Goal: Information Seeking & Learning: Learn about a topic

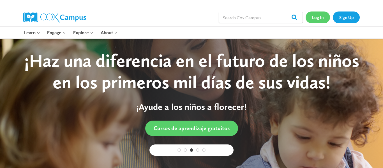
click at [319, 20] on link "Log In" at bounding box center [318, 16] width 24 height 11
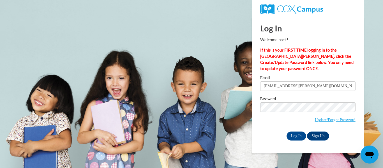
click at [287, 132] on input "Log In" at bounding box center [297, 136] width 20 height 9
click at [299, 134] on input "Log In" at bounding box center [297, 136] width 20 height 9
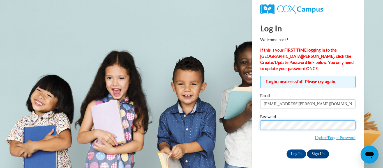
click at [287, 149] on input "Log In" at bounding box center [297, 153] width 20 height 9
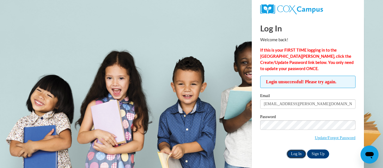
click at [300, 149] on input "Log In" at bounding box center [297, 153] width 20 height 9
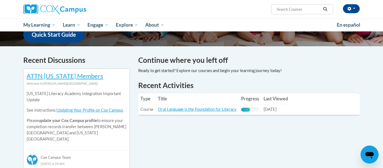
scroll to position [150, 0]
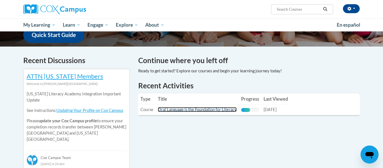
click at [233, 110] on link "Oral Language is the Foundation for Literacy" at bounding box center [197, 109] width 79 height 5
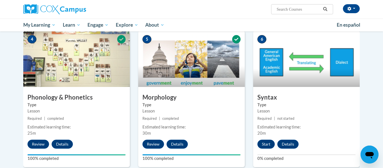
scroll to position [281, 0]
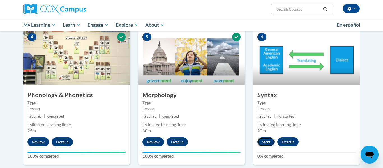
click at [268, 142] on button "Start" at bounding box center [265, 141] width 17 height 9
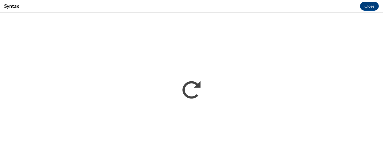
scroll to position [0, 0]
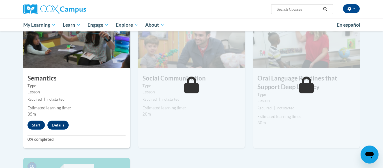
scroll to position [445, 0]
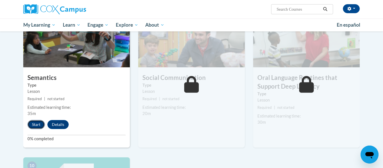
click at [42, 125] on button "Start" at bounding box center [35, 124] width 17 height 9
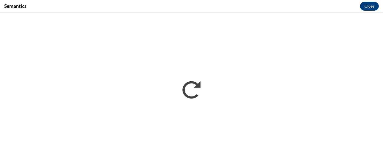
scroll to position [0, 0]
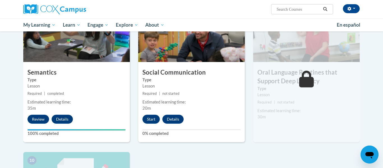
scroll to position [460, 0]
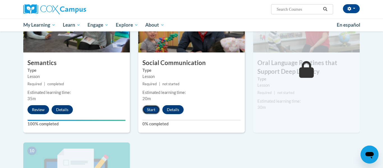
click at [148, 108] on button "Start" at bounding box center [150, 109] width 17 height 9
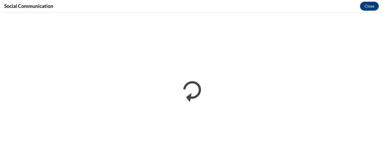
scroll to position [0, 0]
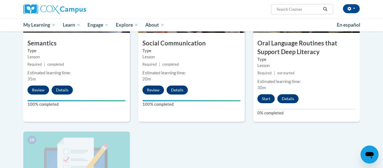
scroll to position [480, 0]
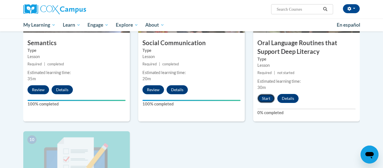
click at [270, 98] on button "Start" at bounding box center [265, 98] width 17 height 9
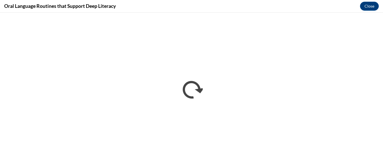
scroll to position [0, 0]
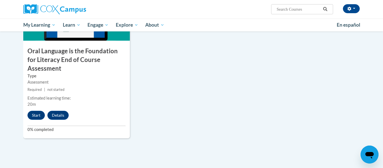
scroll to position [625, 0]
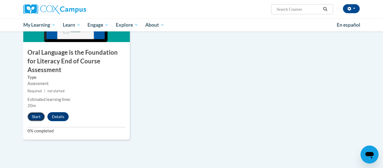
click at [36, 112] on button "Start" at bounding box center [35, 116] width 17 height 9
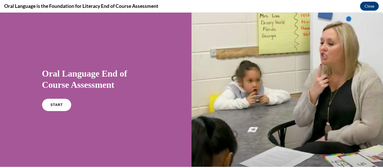
scroll to position [0, 0]
click at [66, 104] on link "START" at bounding box center [56, 104] width 31 height 13
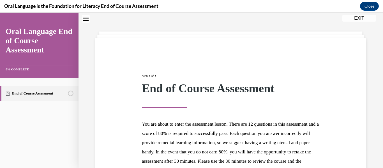
scroll to position [90, 0]
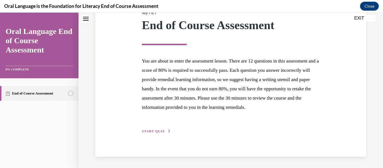
click at [160, 130] on span "START QUIZ" at bounding box center [153, 131] width 23 height 4
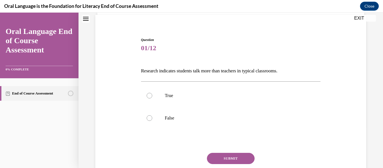
scroll to position [41, 0]
click at [208, 101] on label "True" at bounding box center [231, 95] width 180 height 22
click at [152, 98] on input "True" at bounding box center [150, 96] width 6 height 6
radio input "true"
click at [241, 155] on button "SUBMIT" at bounding box center [231, 158] width 48 height 11
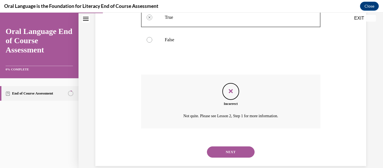
scroll to position [128, 0]
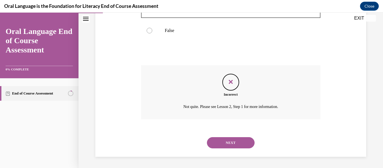
click at [237, 145] on button "NEXT" at bounding box center [231, 142] width 48 height 11
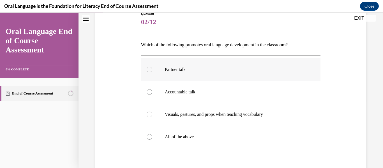
scroll to position [67, 0]
click at [234, 134] on p "All of the above" at bounding box center [236, 137] width 142 height 6
click at [152, 134] on input "All of the above" at bounding box center [150, 137] width 6 height 6
radio input "true"
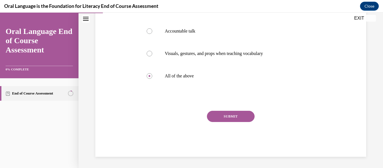
click at [233, 118] on button "SUBMIT" at bounding box center [231, 116] width 48 height 11
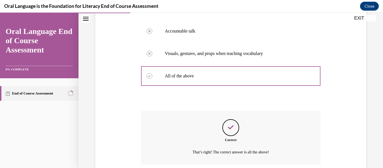
scroll to position [173, 0]
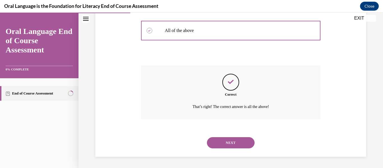
click at [231, 144] on button "NEXT" at bounding box center [231, 142] width 48 height 11
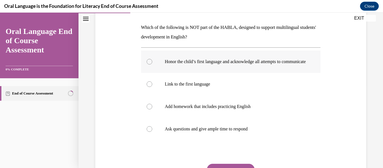
scroll to position [86, 0]
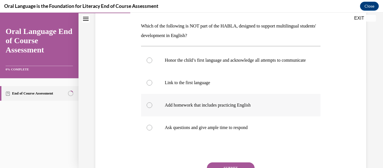
click at [264, 108] on p "Add homework that includes practicing English" at bounding box center [236, 105] width 142 height 6
click at [152, 108] on input "Add homework that includes practicing English" at bounding box center [150, 105] width 6 height 6
radio input "true"
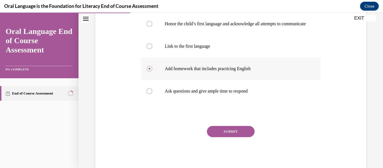
scroll to position [122, 0]
click at [234, 137] on button "SUBMIT" at bounding box center [231, 131] width 48 height 11
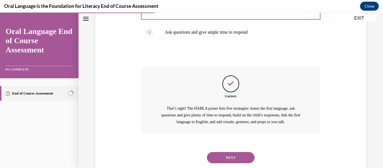
scroll to position [201, 0]
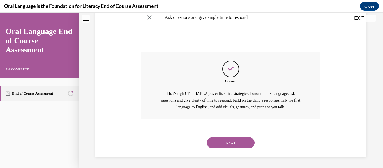
click at [234, 141] on button "NEXT" at bounding box center [231, 142] width 48 height 11
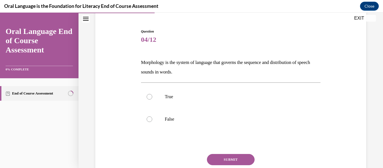
scroll to position [50, 0]
click at [232, 104] on label "True" at bounding box center [231, 96] width 180 height 22
click at [152, 99] on input "True" at bounding box center [150, 96] width 6 height 6
radio input "true"
click at [232, 156] on button "SUBMIT" at bounding box center [231, 158] width 48 height 11
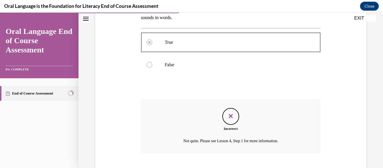
scroll to position [138, 0]
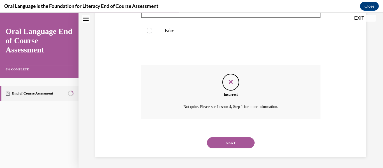
click at [238, 142] on button "NEXT" at bounding box center [231, 142] width 48 height 11
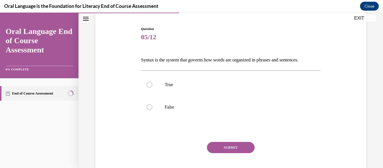
scroll to position [52, 0]
click at [230, 107] on p "False" at bounding box center [236, 107] width 142 height 6
click at [152, 107] on input "False" at bounding box center [150, 107] width 6 height 6
radio input "true"
click at [207, 87] on p "True" at bounding box center [236, 85] width 142 height 6
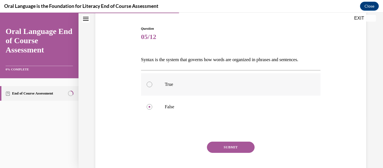
click at [152, 87] on input "True" at bounding box center [150, 85] width 6 height 6
radio input "true"
click at [241, 155] on div "SUBMIT" at bounding box center [231, 156] width 180 height 28
click at [236, 149] on button "SUBMIT" at bounding box center [231, 147] width 48 height 11
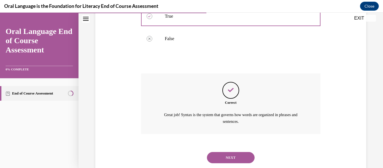
scroll to position [135, 0]
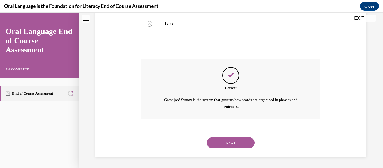
click at [234, 145] on button "NEXT" at bounding box center [231, 142] width 48 height 11
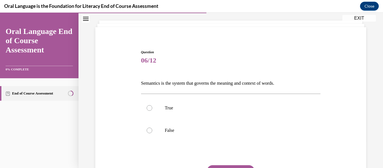
scroll to position [29, 0]
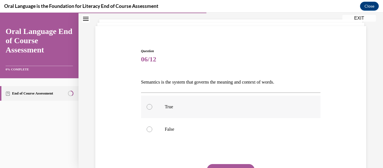
click at [259, 107] on p "True" at bounding box center [236, 107] width 142 height 6
click at [152, 107] on input "True" at bounding box center [150, 107] width 6 height 6
radio input "true"
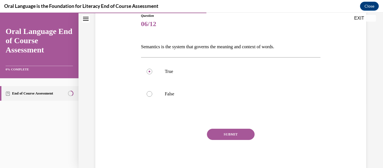
click at [241, 134] on button "SUBMIT" at bounding box center [231, 134] width 48 height 11
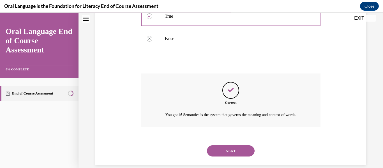
scroll to position [135, 0]
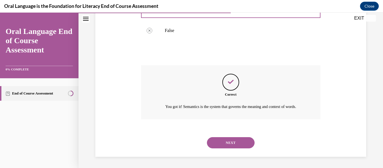
click at [237, 140] on button "NEXT" at bounding box center [231, 142] width 48 height 11
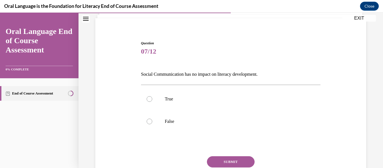
scroll to position [38, 0]
click at [250, 122] on p "False" at bounding box center [236, 121] width 142 height 6
click at [152, 122] on input "False" at bounding box center [150, 121] width 6 height 6
radio input "true"
click at [237, 156] on button "SUBMIT" at bounding box center [231, 161] width 48 height 11
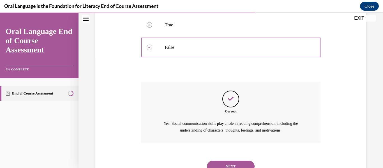
scroll to position [135, 0]
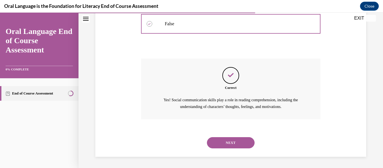
click at [234, 146] on button "NEXT" at bounding box center [231, 142] width 48 height 11
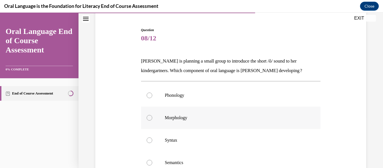
scroll to position [68, 0]
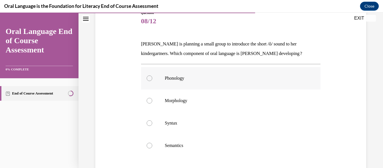
click at [246, 73] on label "Phonology" at bounding box center [231, 78] width 180 height 22
click at [152, 75] on input "Phonology" at bounding box center [150, 78] width 6 height 6
radio input "true"
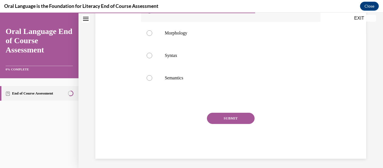
scroll to position [137, 0]
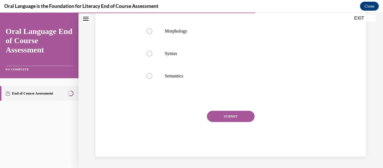
click at [231, 114] on button "SUBMIT" at bounding box center [231, 116] width 48 height 11
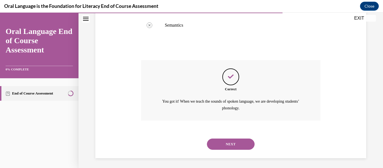
scroll to position [189, 0]
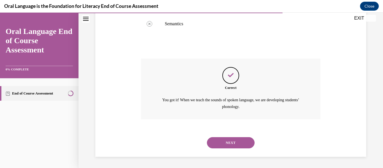
click at [233, 135] on div "NEXT" at bounding box center [231, 143] width 180 height 22
click at [231, 139] on button "NEXT" at bounding box center [231, 142] width 48 height 11
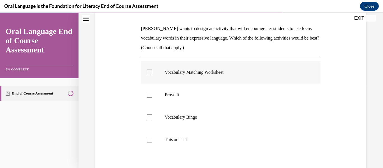
scroll to position [81, 0]
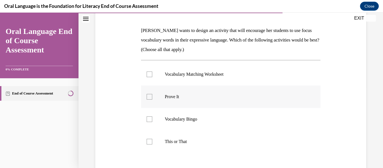
click at [147, 97] on div at bounding box center [150, 97] width 6 height 6
click at [147, 97] on input "Prove It" at bounding box center [150, 97] width 6 height 6
checkbox input "true"
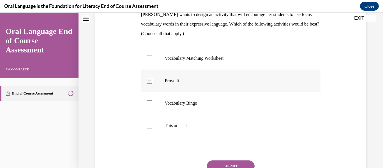
scroll to position [101, 0]
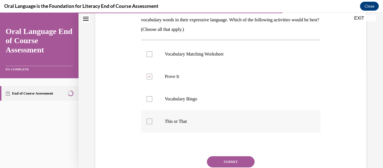
click at [150, 122] on div at bounding box center [150, 122] width 6 height 6
click at [150, 122] on input "This or That" at bounding box center [150, 122] width 6 height 6
checkbox input "true"
click at [148, 100] on div at bounding box center [150, 99] width 6 height 6
click at [148, 100] on input "Vocabulary Bingo" at bounding box center [150, 99] width 6 height 6
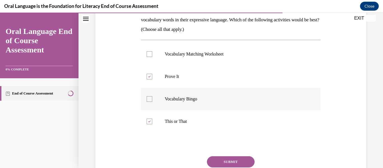
checkbox input "true"
click at [226, 157] on button "SUBMIT" at bounding box center [231, 161] width 48 height 11
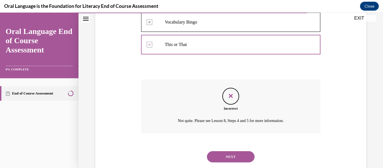
scroll to position [178, 0]
click at [230, 156] on button "NEXT" at bounding box center [231, 156] width 48 height 11
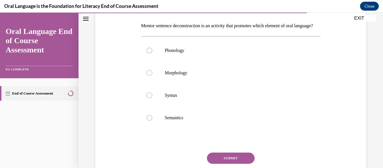
scroll to position [86, 0]
click at [158, 125] on label "Semantics" at bounding box center [231, 117] width 180 height 22
click at [152, 120] on input "Semantics" at bounding box center [150, 117] width 6 height 6
radio input "true"
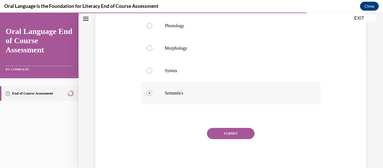
scroll to position [112, 0]
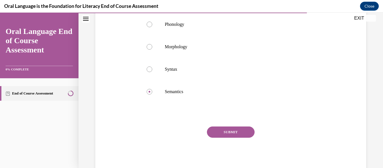
click at [233, 138] on button "SUBMIT" at bounding box center [231, 131] width 48 height 11
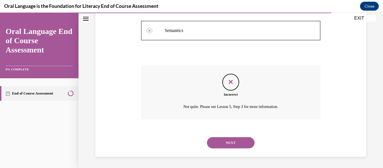
scroll to position [183, 0]
click at [240, 142] on button "NEXT" at bounding box center [231, 142] width 48 height 11
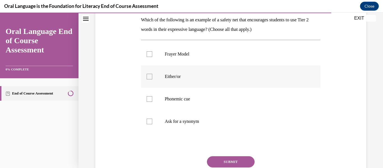
scroll to position [92, 0]
click at [146, 117] on label "Ask for a synonym" at bounding box center [231, 121] width 180 height 22
click at [147, 118] on input "Ask for a synonym" at bounding box center [150, 121] width 6 height 6
checkbox input "true"
click at [223, 156] on button "SUBMIT" at bounding box center [231, 161] width 48 height 11
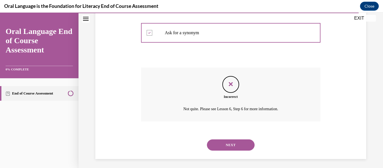
scroll to position [183, 0]
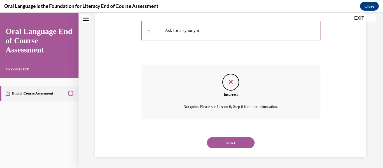
click at [245, 143] on button "NEXT" at bounding box center [231, 142] width 48 height 11
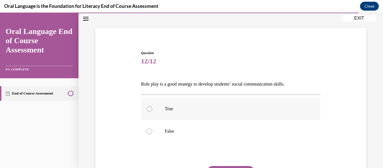
scroll to position [28, 0]
click at [231, 115] on label "True" at bounding box center [231, 108] width 180 height 22
click at [152, 111] on input "True" at bounding box center [150, 109] width 6 height 6
radio input "true"
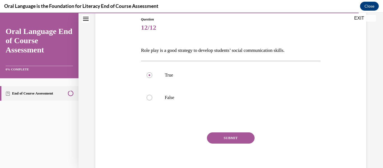
click at [233, 136] on button "SUBMIT" at bounding box center [231, 137] width 48 height 11
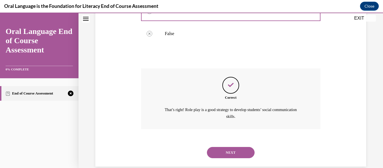
scroll to position [135, 0]
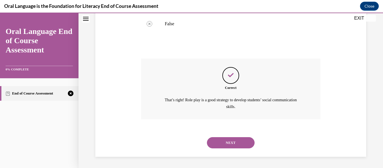
click at [238, 142] on button "NEXT" at bounding box center [231, 142] width 48 height 11
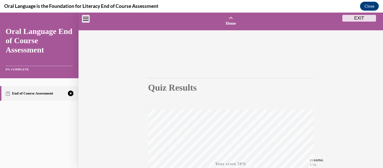
scroll to position [132, 0]
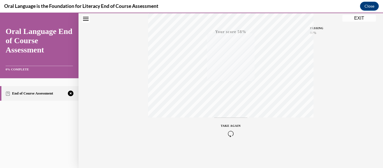
click at [230, 133] on icon "button" at bounding box center [231, 134] width 20 height 6
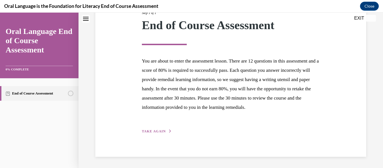
scroll to position [87, 0]
click at [156, 132] on button "TAKE AGAIN" at bounding box center [157, 131] width 30 height 5
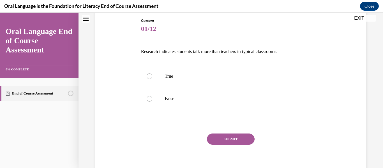
scroll to position [60, 0]
click at [189, 101] on p "False" at bounding box center [236, 99] width 142 height 6
click at [152, 101] on input "False" at bounding box center [150, 99] width 6 height 6
radio input "true"
click at [222, 137] on button "SUBMIT" at bounding box center [231, 139] width 48 height 11
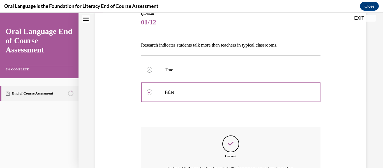
scroll to position [128, 0]
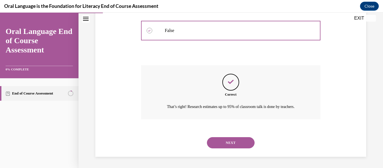
click at [230, 141] on button "NEXT" at bounding box center [231, 142] width 48 height 11
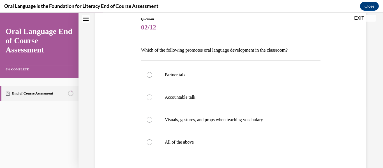
scroll to position [62, 0]
click at [202, 142] on p "All of the above" at bounding box center [236, 142] width 142 height 6
click at [152, 142] on input "All of the above" at bounding box center [150, 142] width 6 height 6
radio input "true"
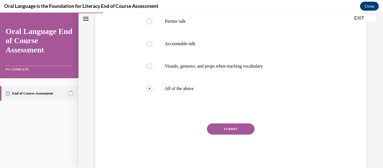
scroll to position [115, 0]
click at [239, 126] on button "SUBMIT" at bounding box center [231, 128] width 48 height 11
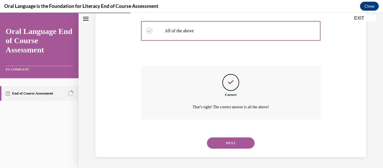
scroll to position [173, 0]
click at [237, 143] on button "NEXT" at bounding box center [231, 142] width 48 height 11
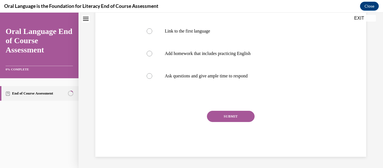
scroll to position [0, 0]
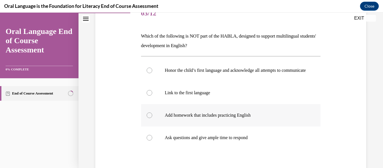
click at [233, 126] on label "Add homework that includes practicing English" at bounding box center [231, 115] width 180 height 22
click at [152, 118] on input "Add homework that includes practicing English" at bounding box center [150, 115] width 6 height 6
radio input "true"
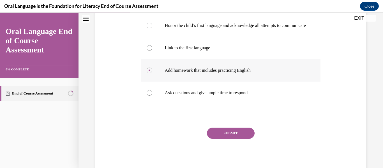
scroll to position [132, 0]
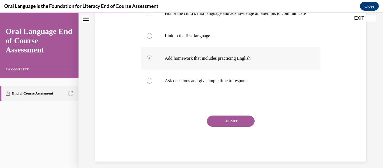
click at [233, 126] on button "SUBMIT" at bounding box center [231, 121] width 48 height 11
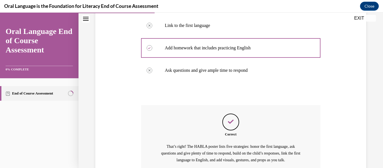
scroll to position [201, 0]
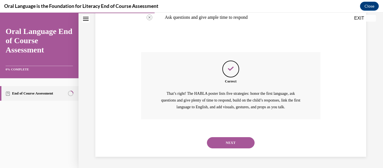
click at [235, 143] on button "NEXT" at bounding box center [231, 142] width 48 height 11
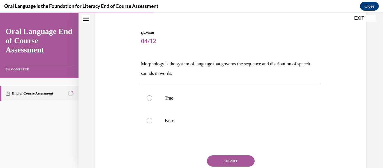
scroll to position [48, 0]
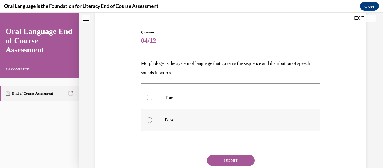
click at [247, 118] on p "False" at bounding box center [236, 120] width 142 height 6
click at [152, 118] on input "False" at bounding box center [150, 120] width 6 height 6
radio input "true"
click at [236, 99] on p "True" at bounding box center [236, 98] width 142 height 6
click at [152, 99] on input "True" at bounding box center [150, 98] width 6 height 6
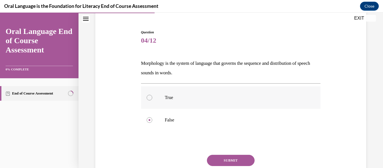
radio input "true"
click at [236, 115] on label "False" at bounding box center [231, 120] width 180 height 22
click at [152, 117] on input "False" at bounding box center [150, 120] width 6 height 6
radio input "true"
click at [240, 154] on div "Question 04/12 Morphology is the system of language that governs the sequence a…" at bounding box center [231, 115] width 180 height 171
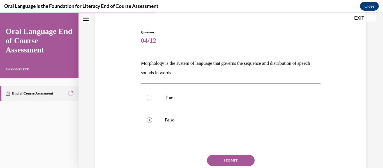
click at [239, 156] on button "SUBMIT" at bounding box center [231, 160] width 48 height 11
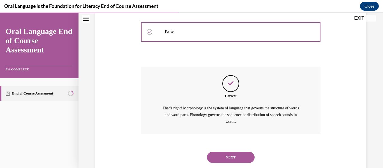
scroll to position [151, 0]
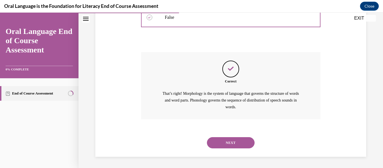
click at [239, 140] on button "NEXT" at bounding box center [231, 142] width 48 height 11
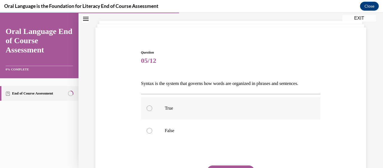
scroll to position [29, 0]
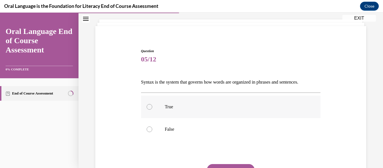
click at [253, 115] on label "True" at bounding box center [231, 107] width 180 height 22
click at [152, 110] on input "True" at bounding box center [150, 107] width 6 height 6
radio input "true"
click at [234, 166] on button "SUBMIT" at bounding box center [231, 169] width 48 height 11
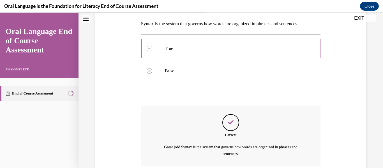
scroll to position [135, 0]
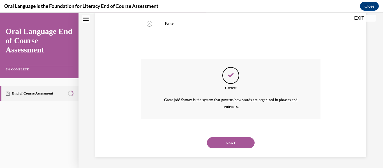
click at [237, 141] on button "NEXT" at bounding box center [231, 142] width 48 height 11
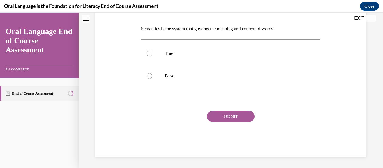
scroll to position [0, 0]
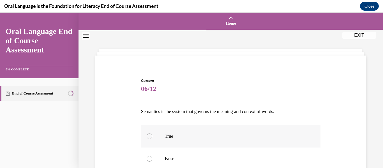
click at [238, 137] on p "True" at bounding box center [236, 136] width 142 height 6
click at [152, 137] on input "True" at bounding box center [150, 136] width 6 height 6
radio input "true"
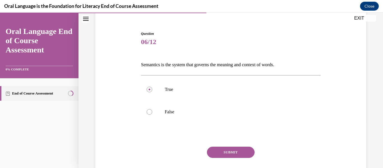
click at [235, 149] on button "SUBMIT" at bounding box center [231, 152] width 48 height 11
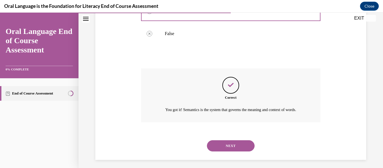
scroll to position [135, 0]
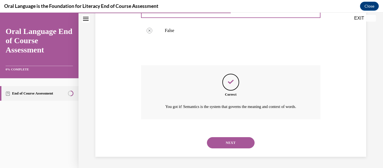
click at [233, 143] on button "NEXT" at bounding box center [231, 142] width 48 height 11
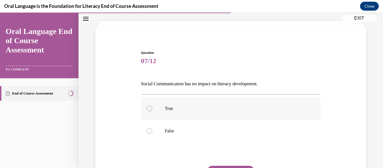
scroll to position [29, 0]
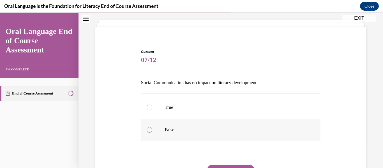
click at [245, 125] on label "False" at bounding box center [231, 130] width 180 height 22
click at [152, 127] on input "False" at bounding box center [150, 130] width 6 height 6
radio input "true"
click at [233, 165] on button "SUBMIT" at bounding box center [231, 170] width 48 height 11
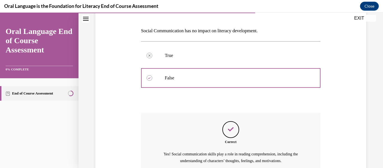
scroll to position [135, 0]
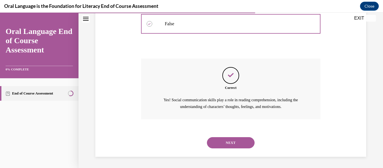
click at [240, 144] on button "NEXT" at bounding box center [231, 142] width 48 height 11
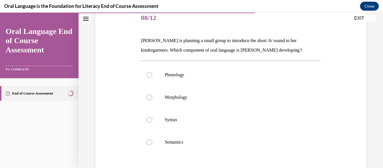
scroll to position [73, 0]
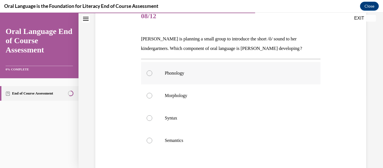
click at [227, 68] on label "Phonology" at bounding box center [231, 73] width 180 height 22
click at [152, 70] on input "Phonology" at bounding box center [150, 73] width 6 height 6
radio input "true"
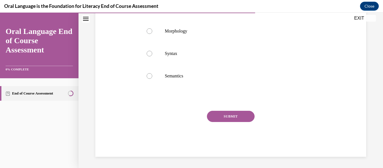
click at [231, 114] on button "SUBMIT" at bounding box center [231, 116] width 48 height 11
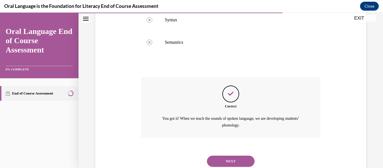
scroll to position [189, 0]
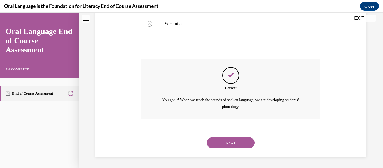
click at [232, 141] on button "NEXT" at bounding box center [231, 142] width 48 height 11
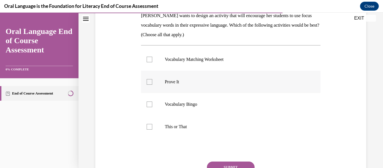
scroll to position [96, 0]
click at [149, 123] on div at bounding box center [150, 126] width 6 height 6
click at [149, 123] on input "This or That" at bounding box center [150, 126] width 6 height 6
checkbox input "true"
click at [152, 79] on label "Prove It" at bounding box center [231, 81] width 180 height 22
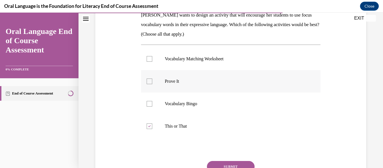
click at [152, 79] on input "Prove It" at bounding box center [150, 82] width 6 height 6
checkbox input "true"
click at [232, 164] on button "SUBMIT" at bounding box center [231, 166] width 48 height 11
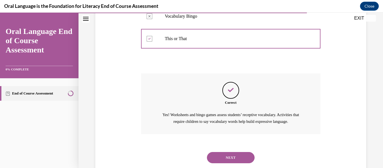
scroll to position [199, 0]
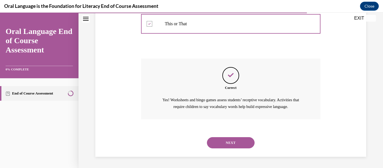
click at [236, 146] on button "NEXT" at bounding box center [231, 142] width 48 height 11
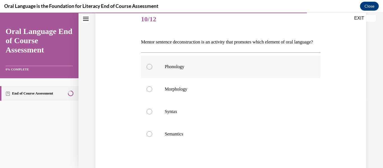
scroll to position [70, 0]
click at [192, 139] on label "Semantics" at bounding box center [231, 133] width 180 height 22
click at [152, 136] on input "Semantics" at bounding box center [150, 134] width 6 height 6
radio input "true"
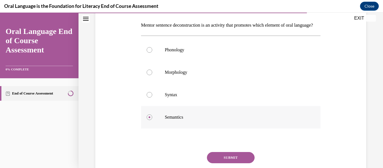
scroll to position [89, 0]
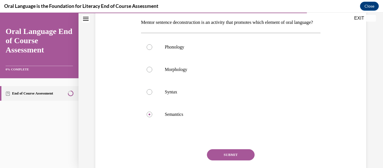
click at [239, 160] on button "SUBMIT" at bounding box center [231, 154] width 48 height 11
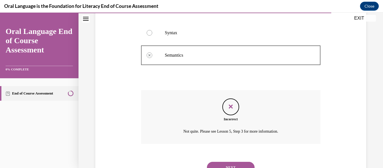
scroll to position [183, 0]
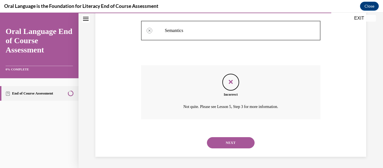
click at [241, 145] on button "NEXT" at bounding box center [231, 142] width 48 height 11
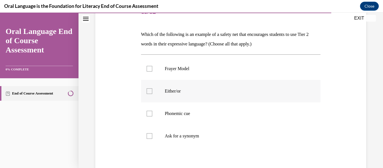
scroll to position [78, 0]
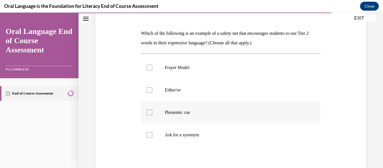
click at [149, 112] on div at bounding box center [150, 113] width 6 height 6
click at [149, 112] on input "Phonemic cue" at bounding box center [150, 113] width 6 height 6
click at [147, 114] on div at bounding box center [150, 113] width 6 height 6
click at [147, 114] on input "Phonemic cue" at bounding box center [150, 113] width 6 height 6
checkbox input "false"
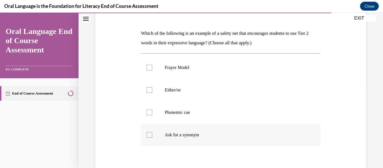
click at [149, 130] on label "Ask for a synonym" at bounding box center [231, 135] width 180 height 22
click at [149, 132] on input "Ask for a synonym" at bounding box center [150, 135] width 6 height 6
checkbox input "true"
drag, startPoint x: 154, startPoint y: 86, endPoint x: 164, endPoint y: 71, distance: 18.0
click at [164, 71] on ul "Frayer Model  Either/or  Phonemic cue  Ask for a synonym" at bounding box center [231, 101] width 180 height 90
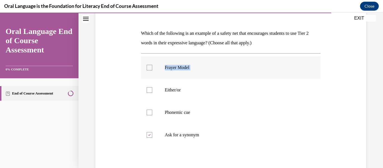
click at [164, 71] on label "Frayer Model" at bounding box center [231, 67] width 180 height 22
click at [152, 70] on input "Frayer Model" at bounding box center [150, 68] width 6 height 6
checkbox input "true"
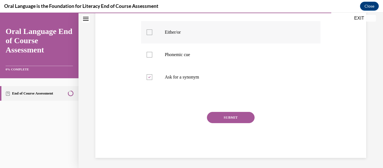
scroll to position [136, 0]
click at [243, 31] on p "Either/or" at bounding box center [236, 32] width 142 height 6
click at [152, 31] on input "Either/or" at bounding box center [150, 32] width 6 height 6
checkbox input "true"
click at [216, 123] on button "SUBMIT" at bounding box center [231, 117] width 48 height 11
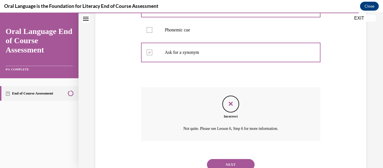
scroll to position [183, 0]
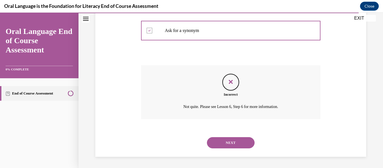
click at [224, 138] on button "NEXT" at bounding box center [231, 142] width 48 height 11
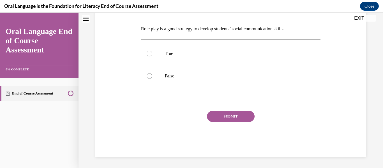
click at [224, 65] on label "True" at bounding box center [231, 53] width 180 height 22
click at [152, 56] on input "True" at bounding box center [150, 54] width 6 height 6
radio input "true"
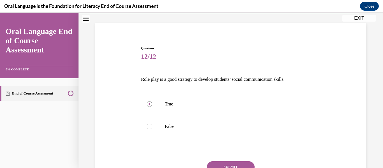
scroll to position [36, 0]
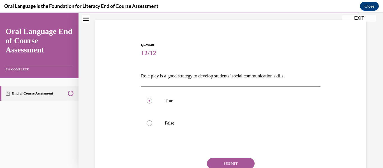
click at [221, 160] on button "SUBMIT" at bounding box center [231, 163] width 48 height 11
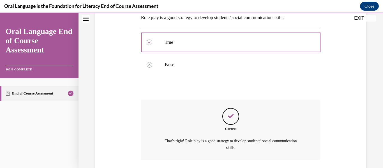
scroll to position [135, 0]
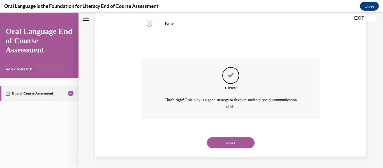
click at [231, 149] on div "NEXT" at bounding box center [231, 143] width 180 height 22
click at [233, 144] on button "NEXT" at bounding box center [231, 142] width 48 height 11
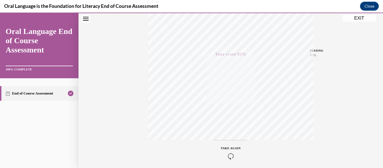
scroll to position [132, 0]
click at [356, 19] on button "EXIT" at bounding box center [359, 18] width 34 height 7
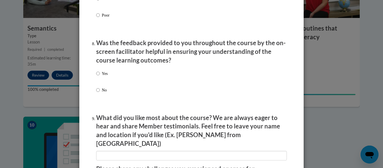
scroll to position [0, 0]
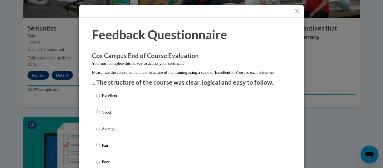
click at [296, 10] on button "Close" at bounding box center [297, 11] width 7 height 7
